Goal: Find specific page/section: Find specific page/section

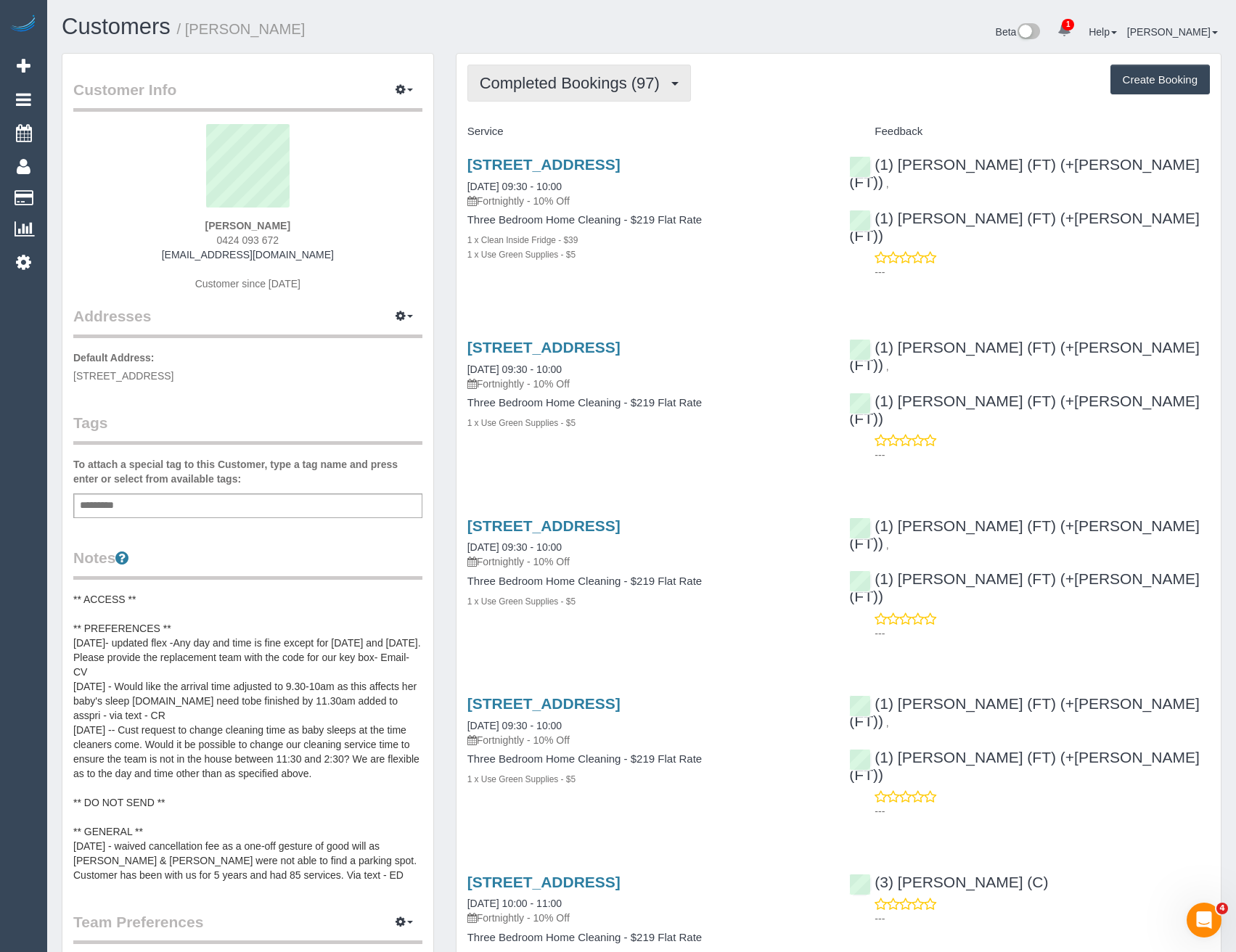
click at [605, 92] on span "Completed Bookings (97)" at bounding box center [573, 83] width 188 height 18
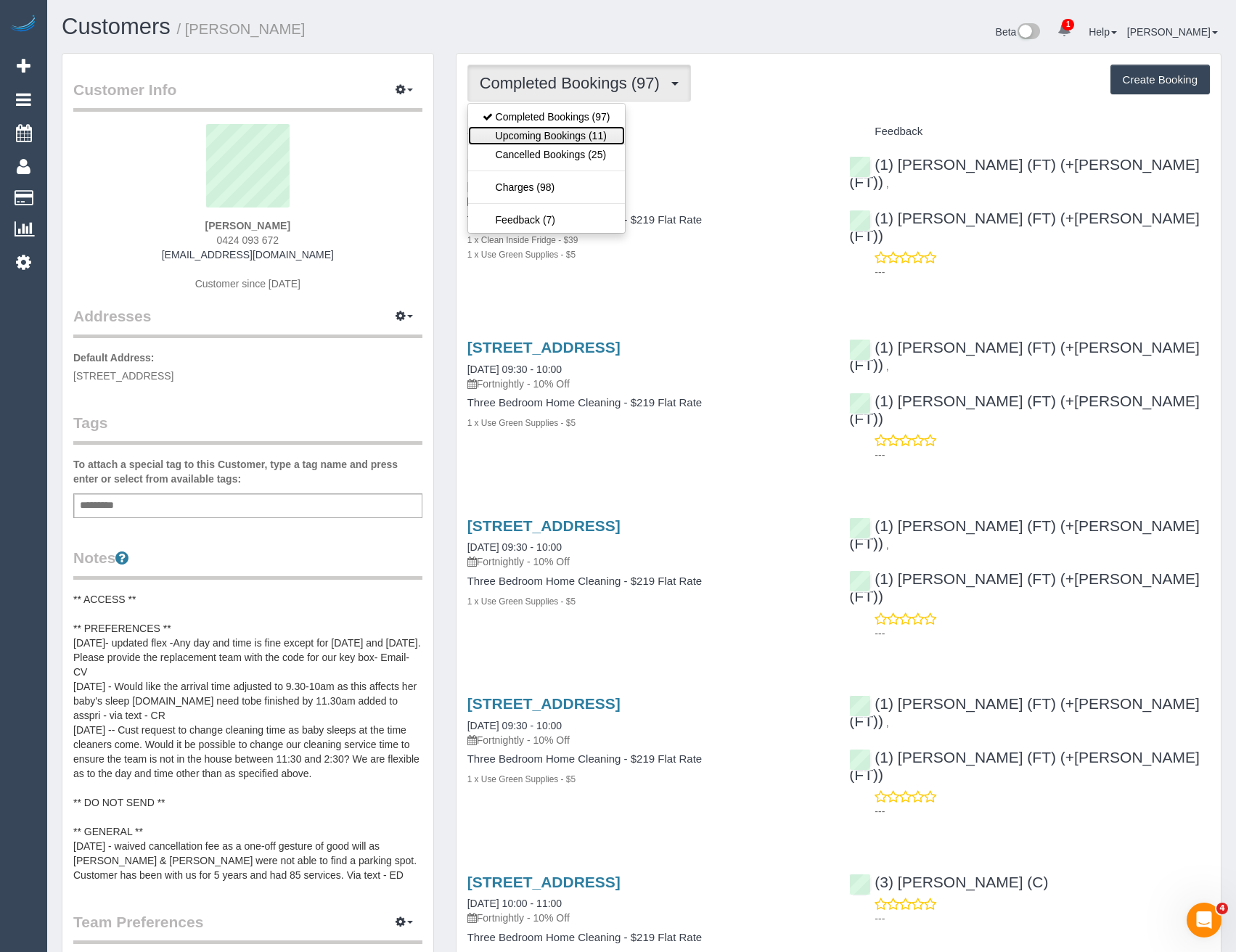
click at [599, 132] on link "Upcoming Bookings (11)" at bounding box center [546, 135] width 157 height 19
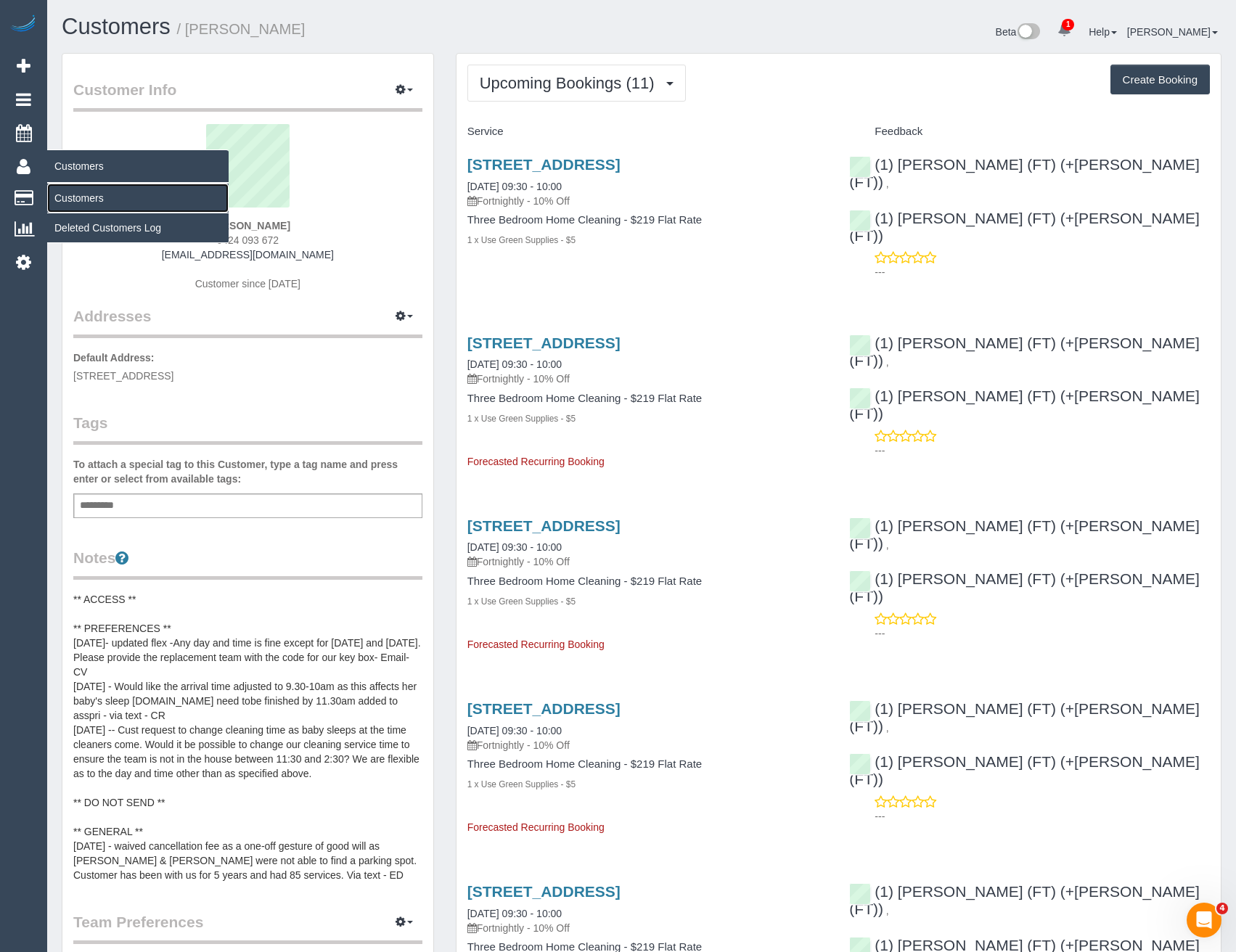
click at [78, 204] on link "Customers" at bounding box center [138, 199] width 181 height 29
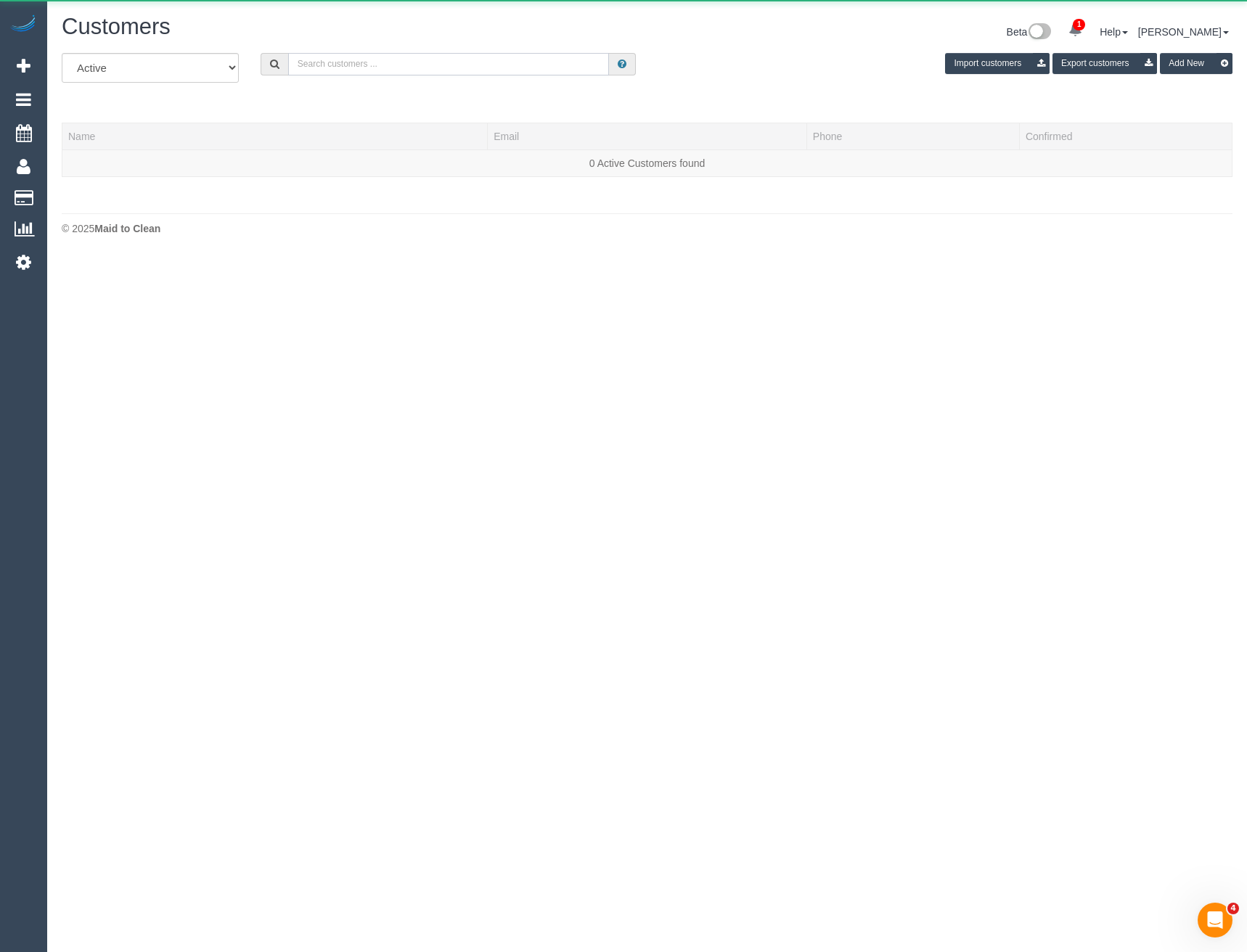
click at [336, 63] on input "text" at bounding box center [449, 63] width 322 height 23
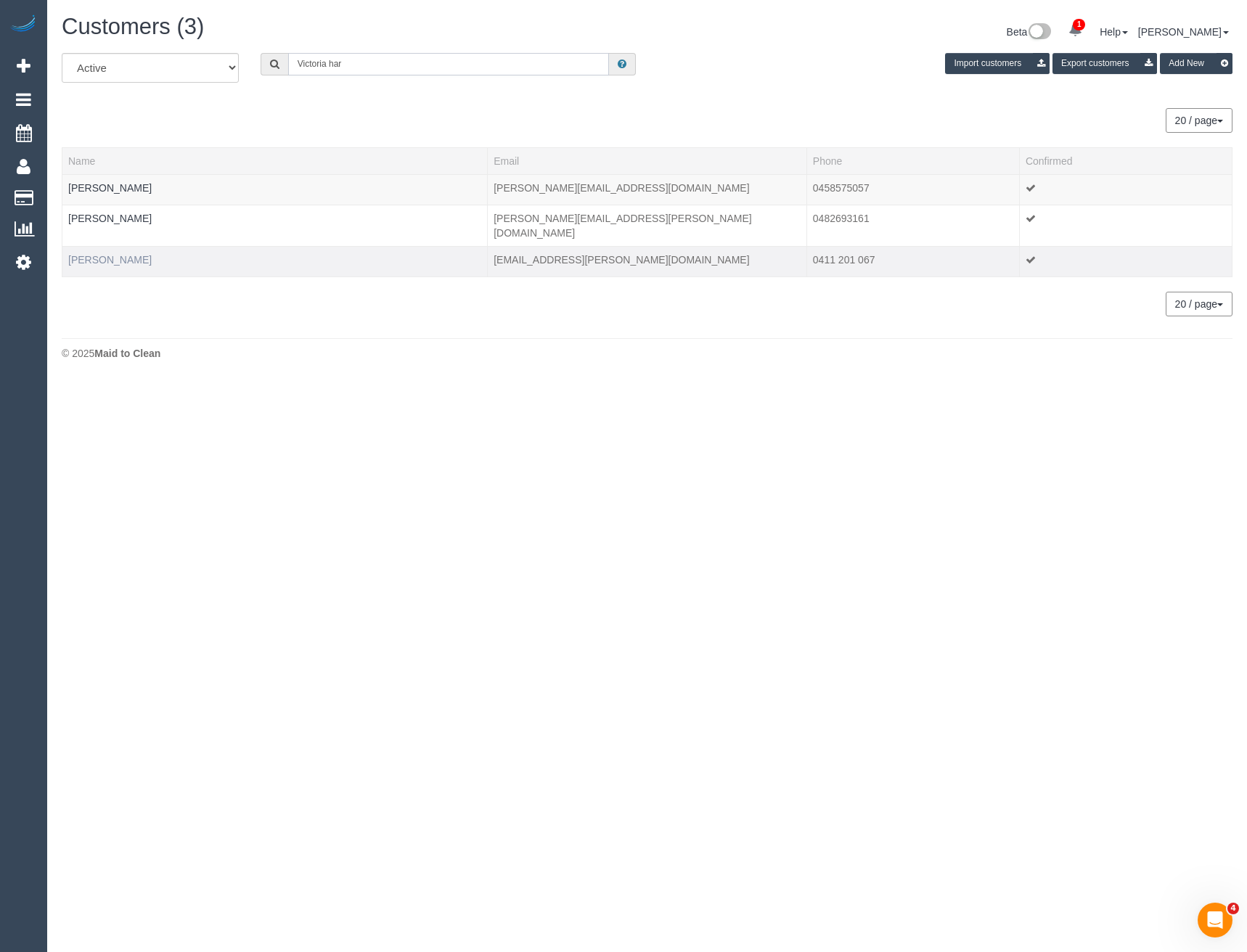
type input "Victoria har"
click at [101, 254] on link "[PERSON_NAME]" at bounding box center [110, 259] width 83 height 12
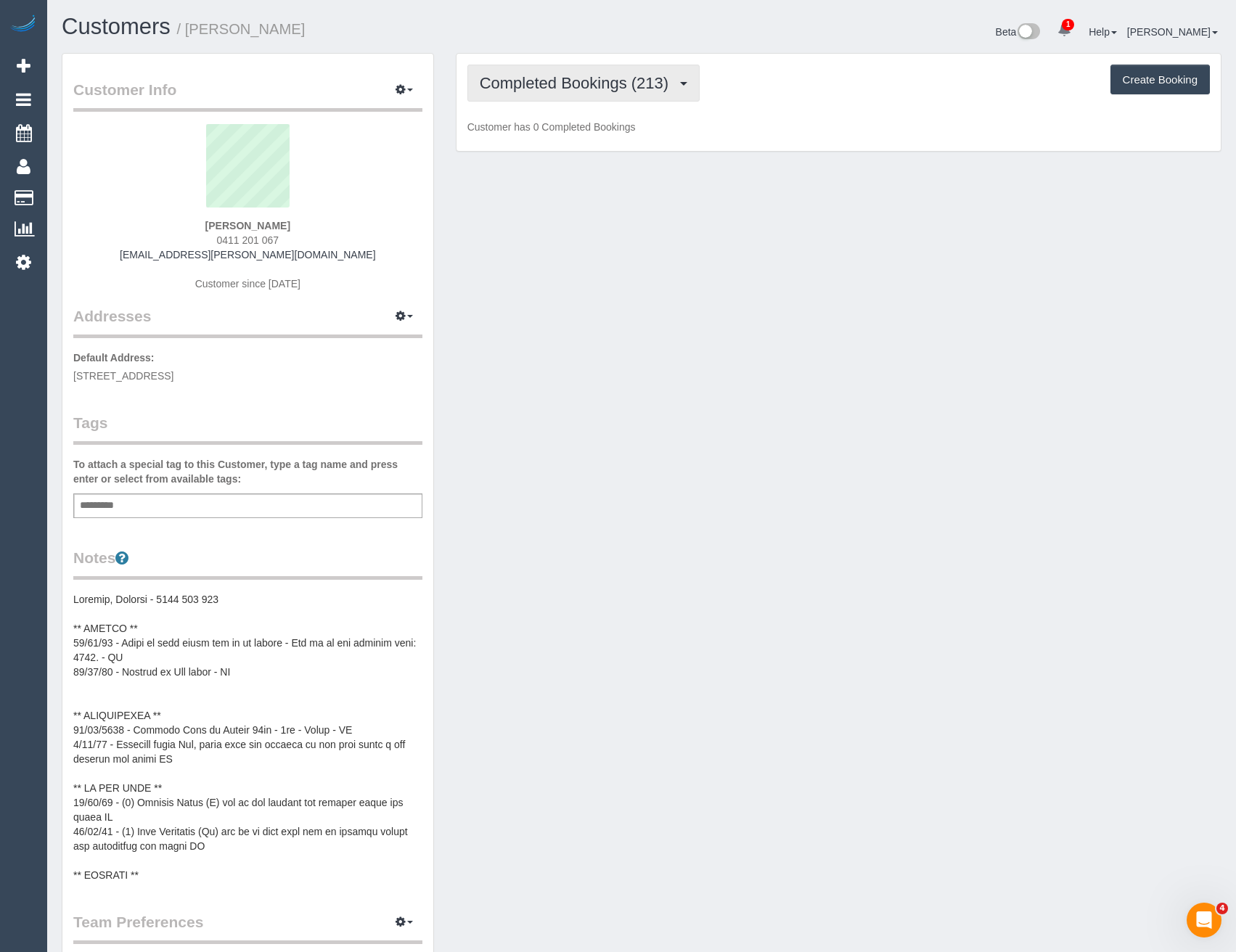
click at [625, 71] on button "Completed Bookings (213)" at bounding box center [584, 83] width 233 height 37
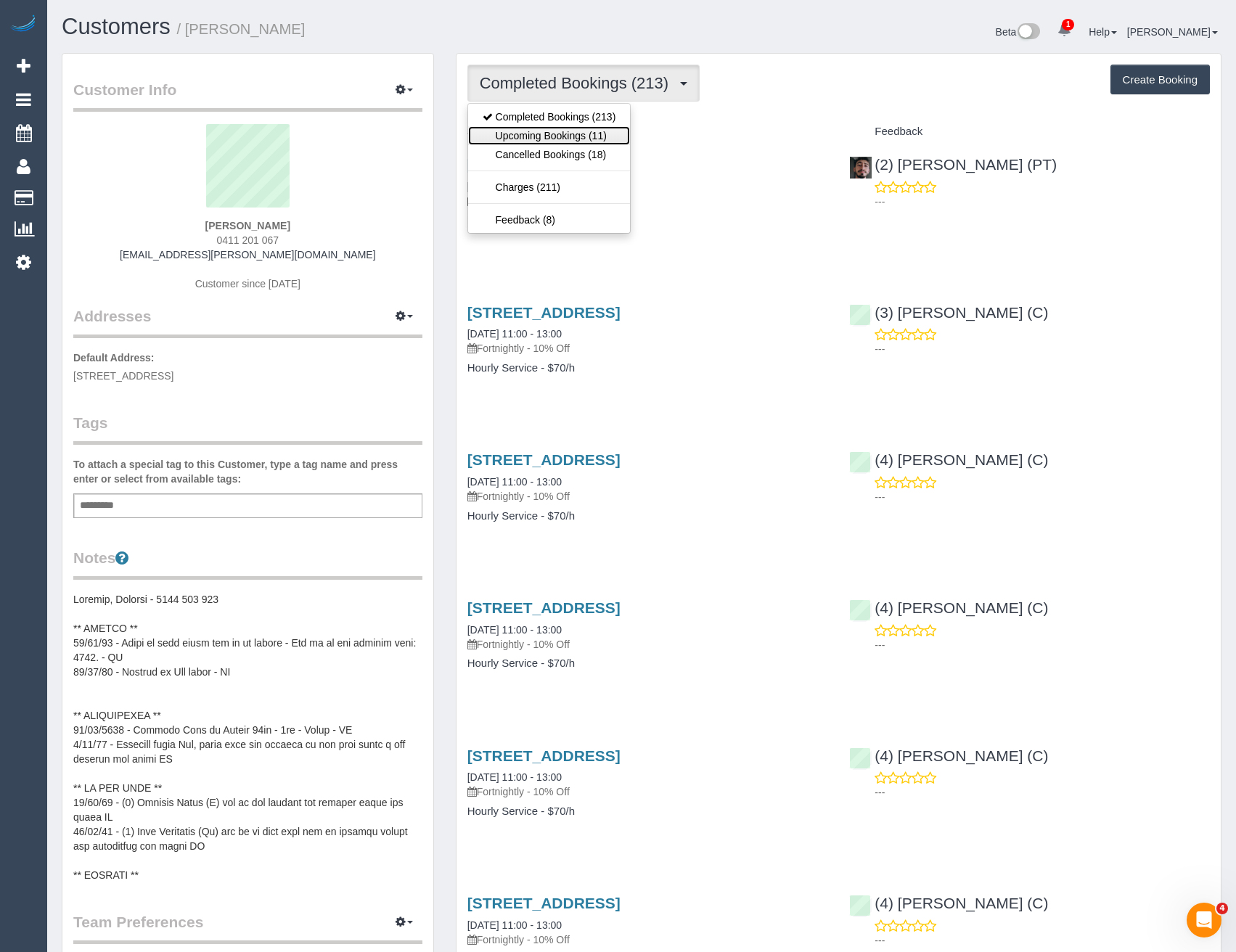
click at [614, 136] on link "Upcoming Bookings (11)" at bounding box center [549, 135] width 162 height 19
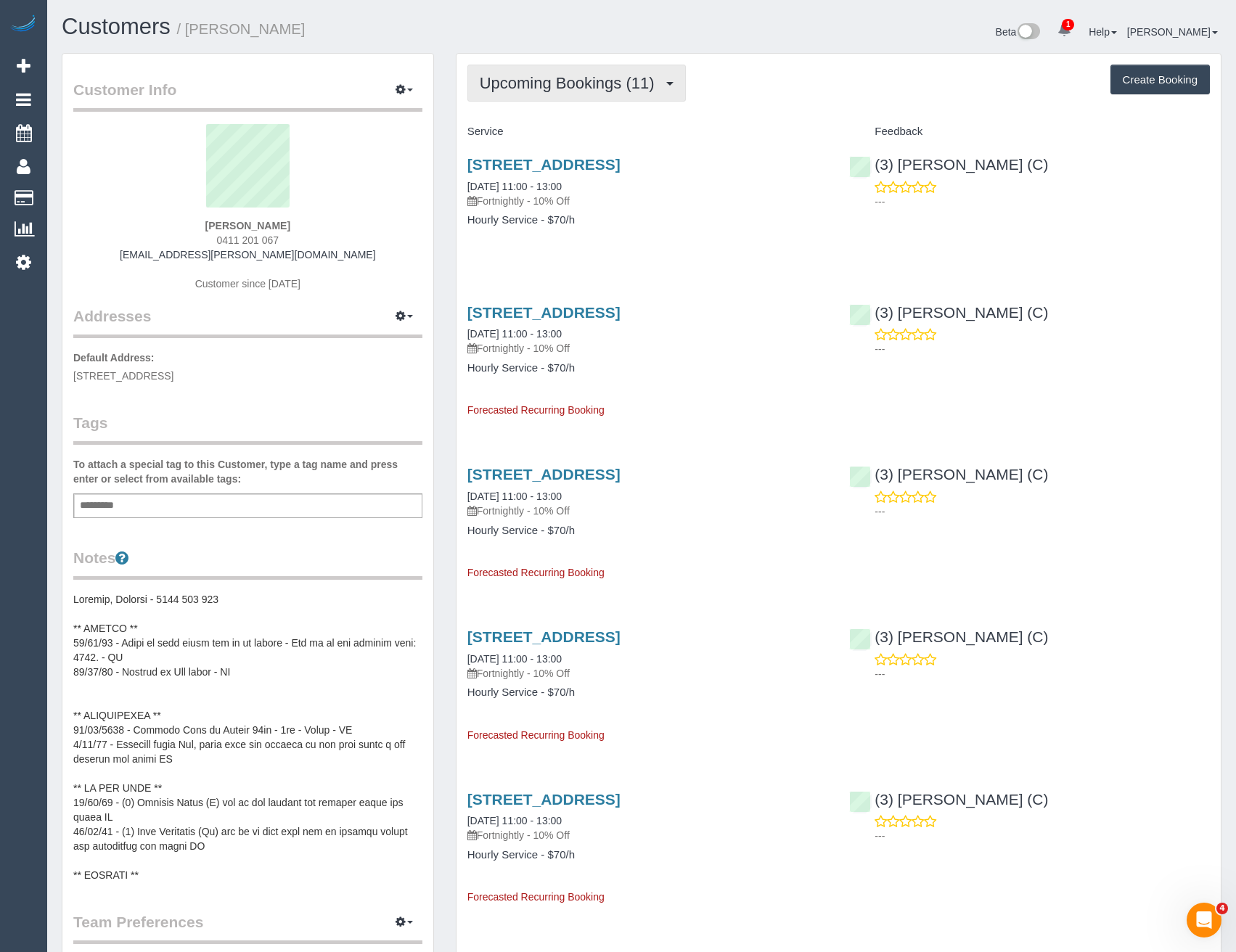
click at [533, 86] on span "Upcoming Bookings (11)" at bounding box center [570, 83] width 182 height 18
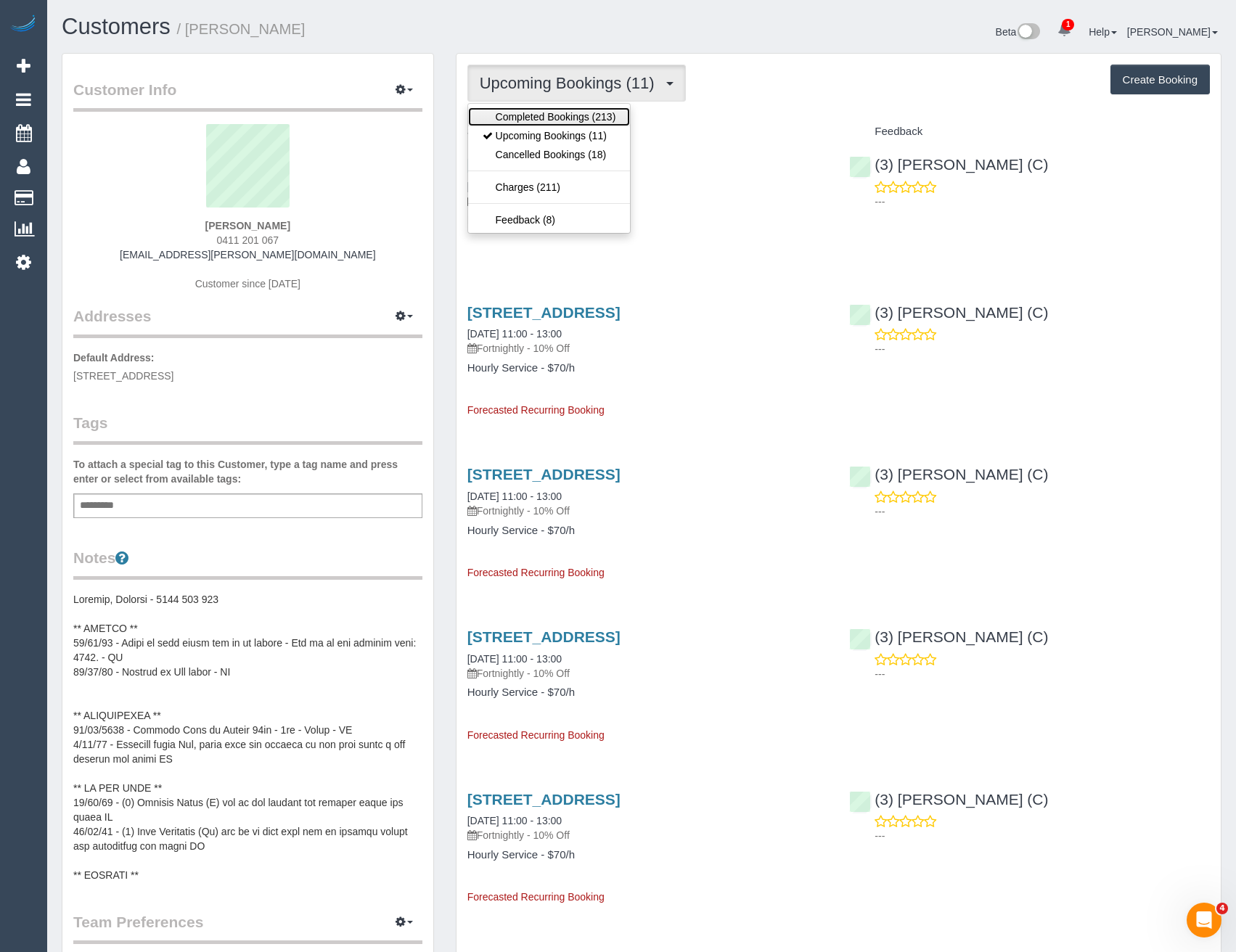
click at [529, 120] on link "Completed Bookings (213)" at bounding box center [549, 116] width 162 height 19
